Goal: Task Accomplishment & Management: Use online tool/utility

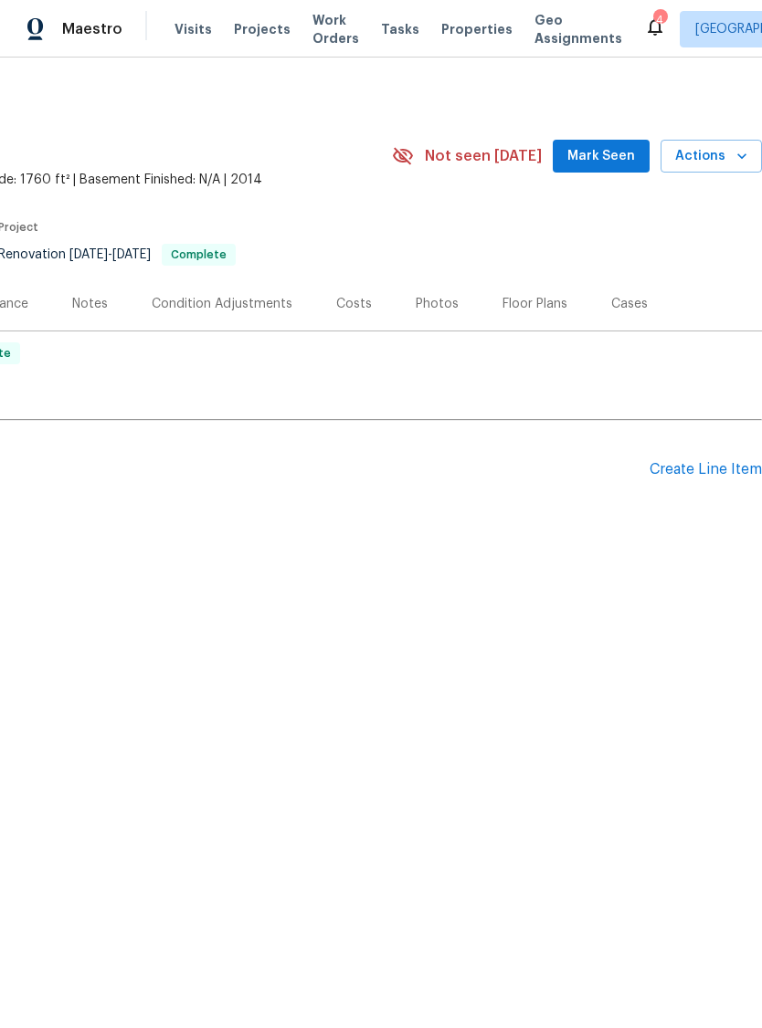
scroll to position [0, 270]
click at [698, 160] on span "Actions" at bounding box center [711, 156] width 72 height 23
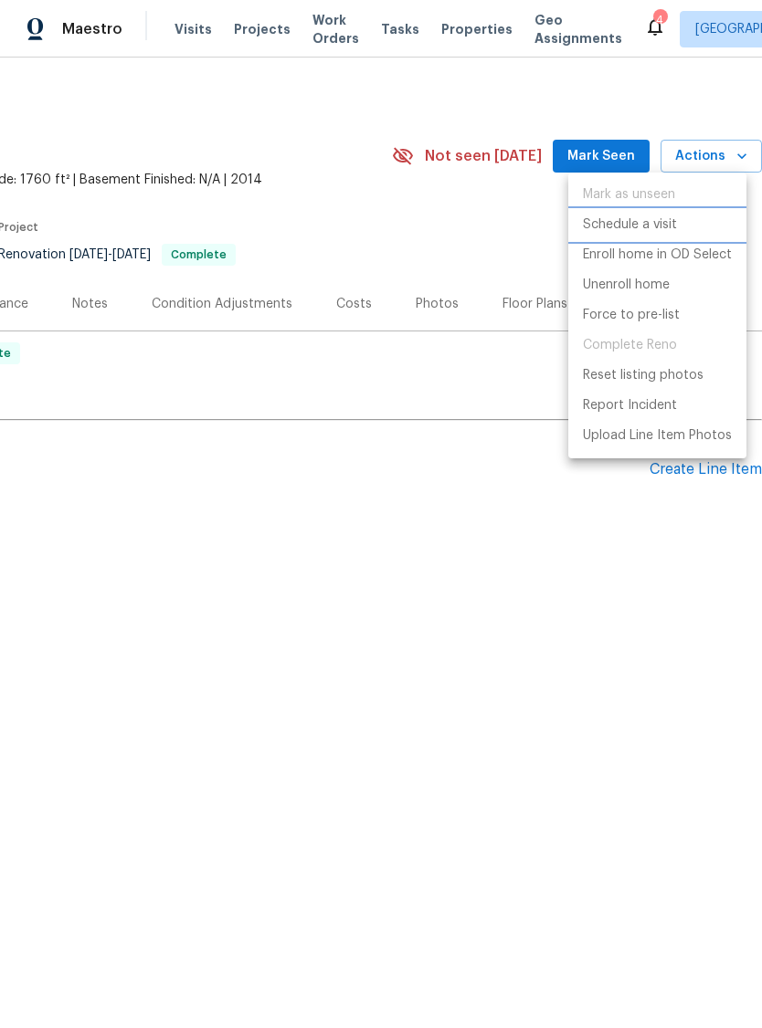
click at [652, 227] on p "Schedule a visit" at bounding box center [630, 225] width 94 height 19
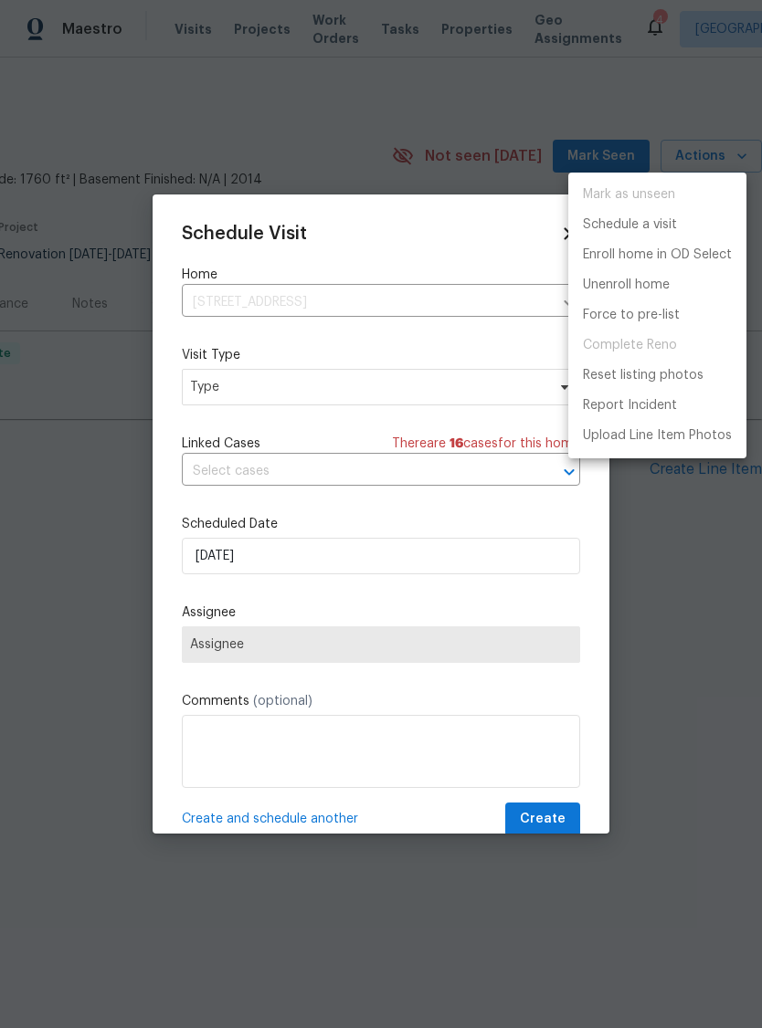
click at [218, 386] on div at bounding box center [381, 514] width 762 height 1028
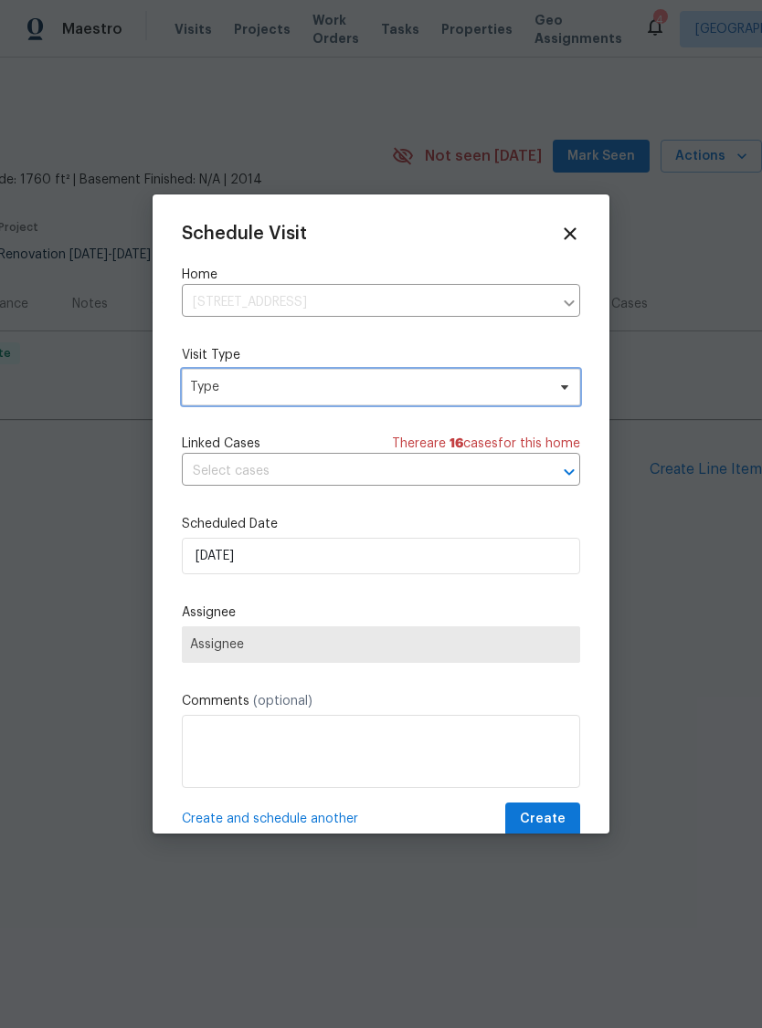
click at [233, 391] on span "Type" at bounding box center [367, 387] width 355 height 18
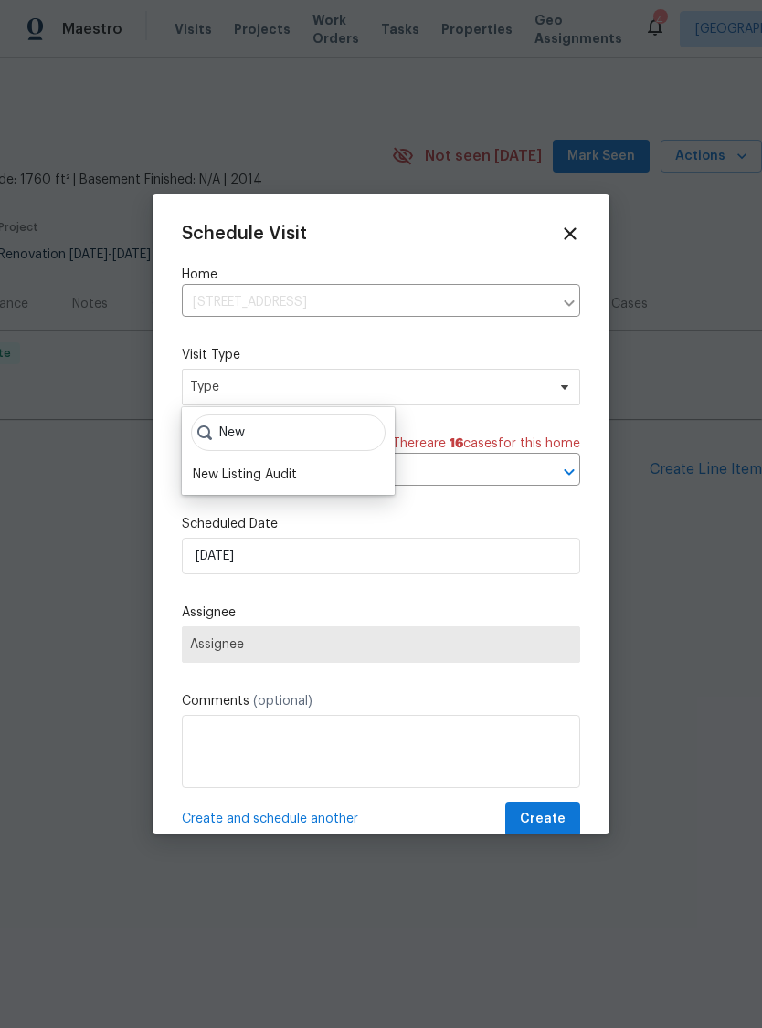
type input "New"
click at [236, 470] on div "New Listing Audit" at bounding box center [245, 475] width 104 height 18
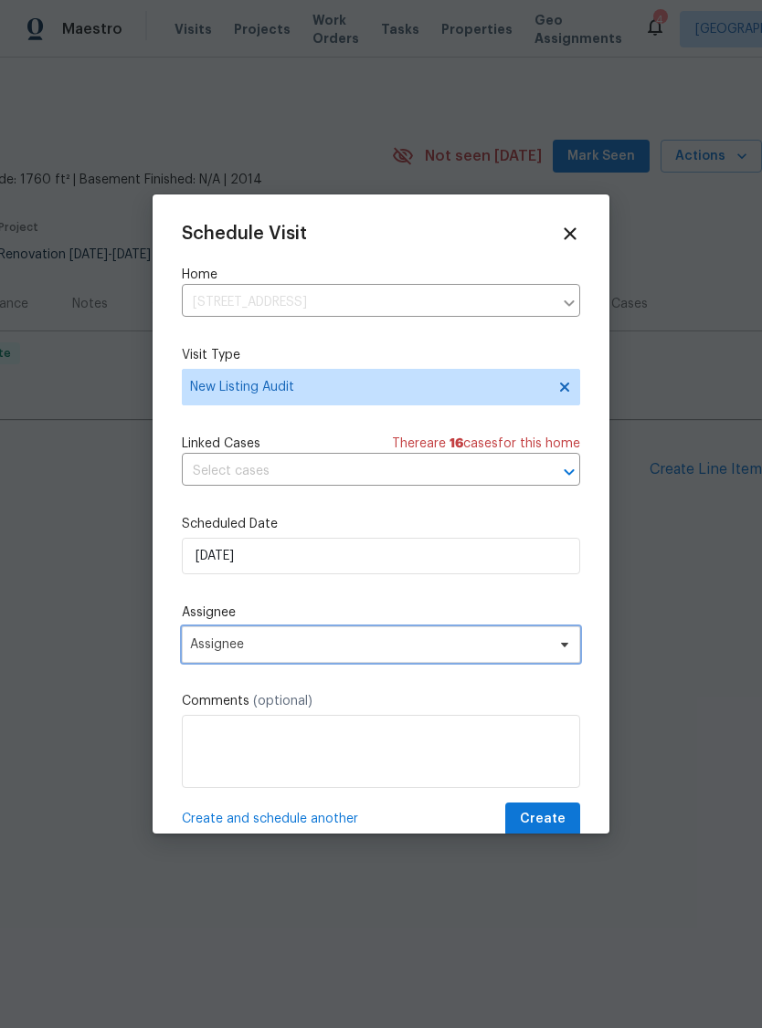
click at [226, 651] on span "Assignee" at bounding box center [369, 644] width 358 height 15
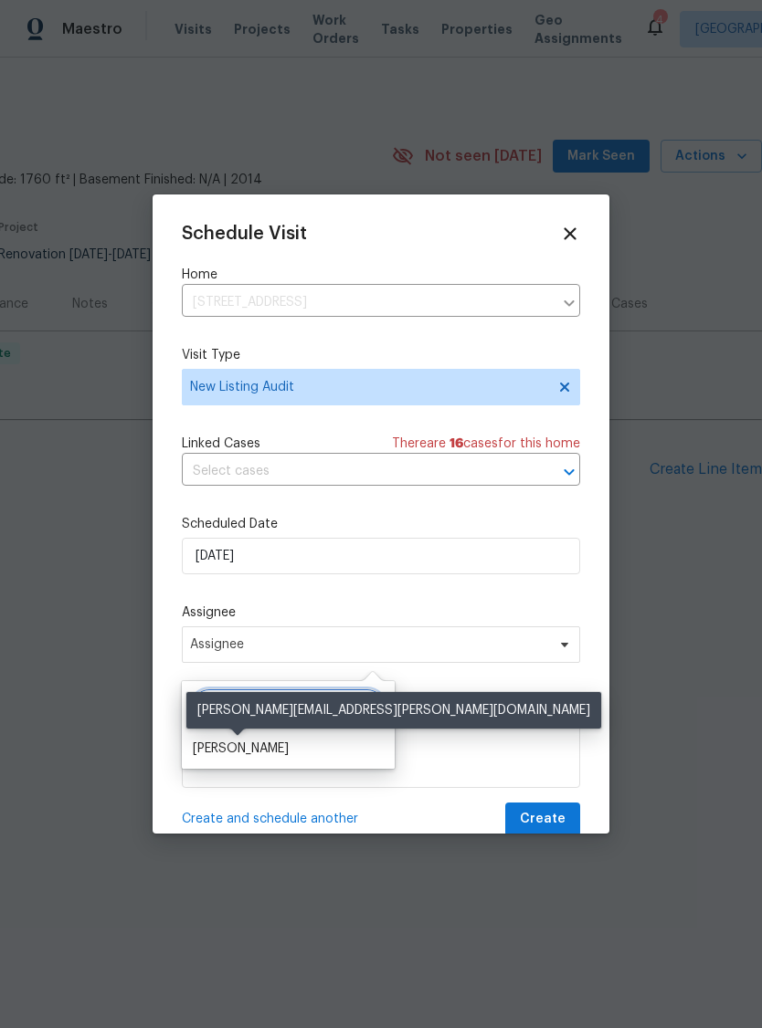
type input "Cod"
click at [232, 756] on div "[PERSON_NAME]" at bounding box center [241, 749] width 96 height 18
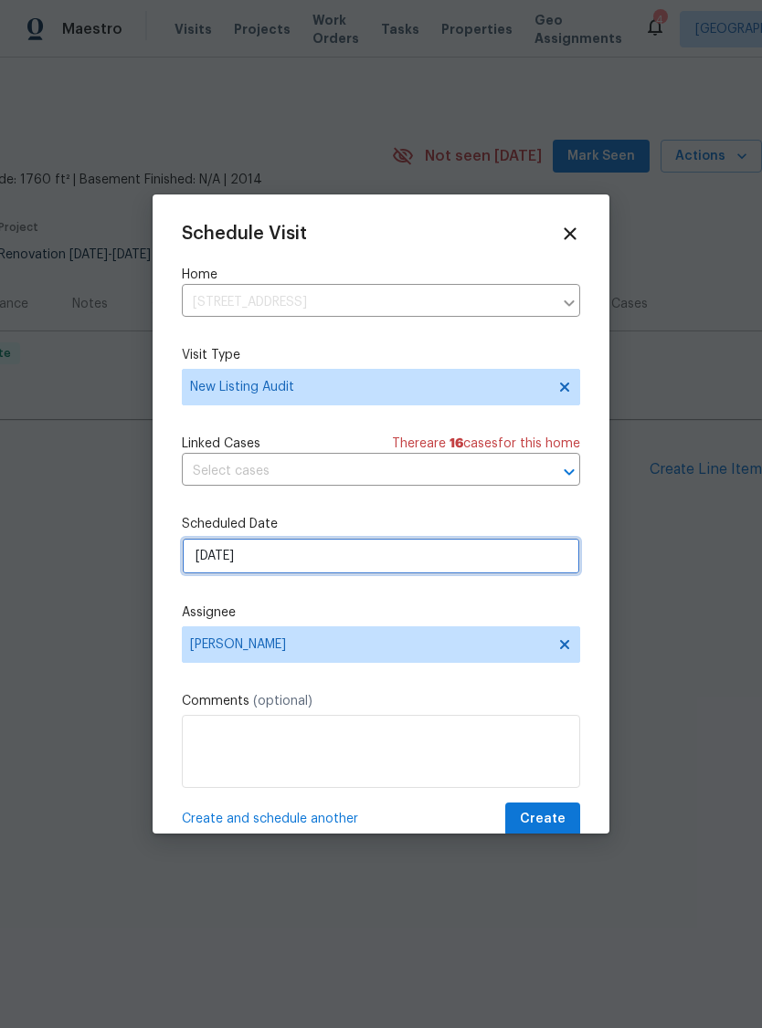
click at [224, 570] on input "[DATE]" at bounding box center [381, 556] width 398 height 37
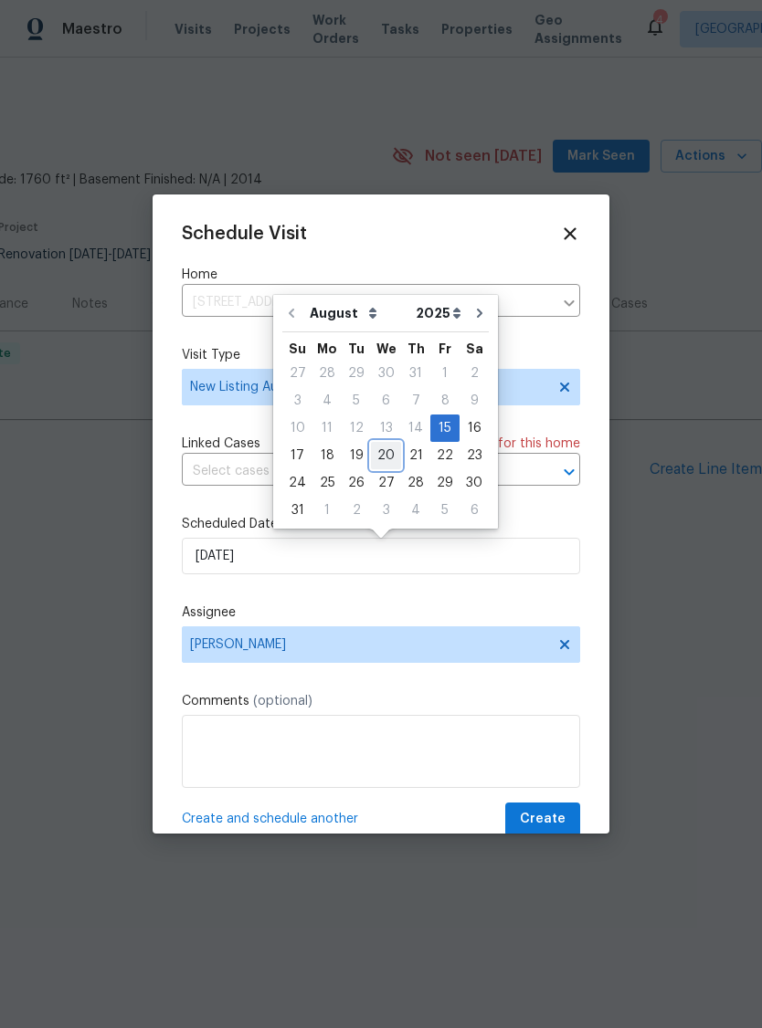
click at [378, 454] on div "20" at bounding box center [386, 456] width 30 height 26
type input "[DATE]"
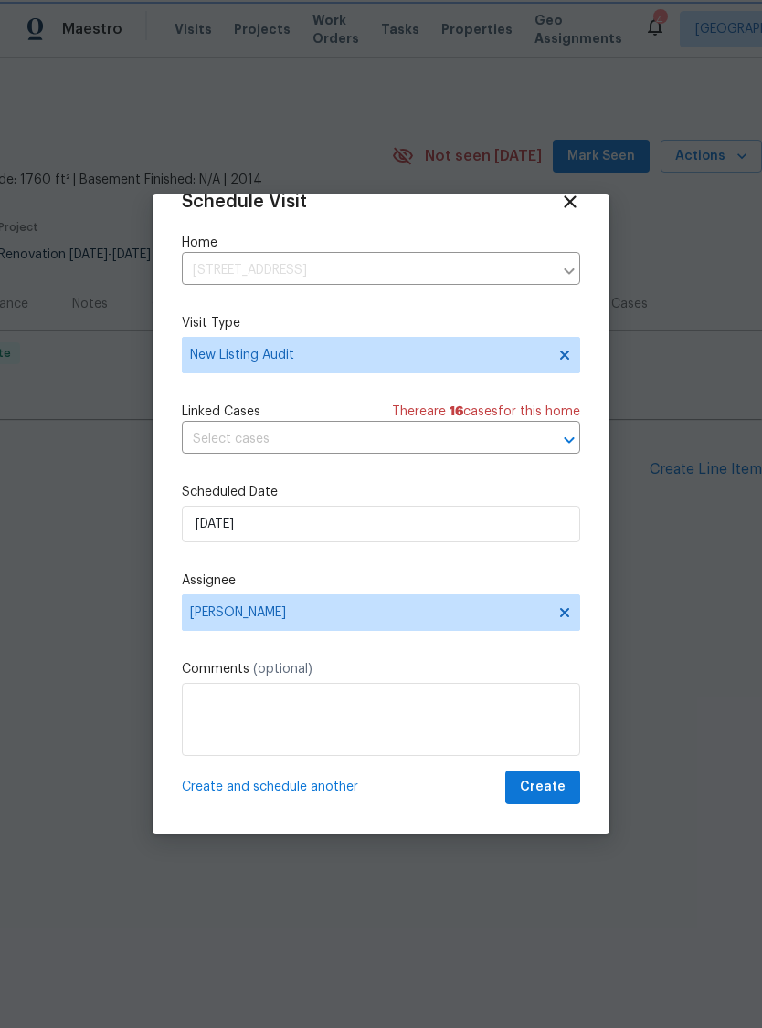
scroll to position [36, 0]
click at [553, 785] on span "Create" at bounding box center [543, 787] width 46 height 23
